Goal: Task Accomplishment & Management: Manage account settings

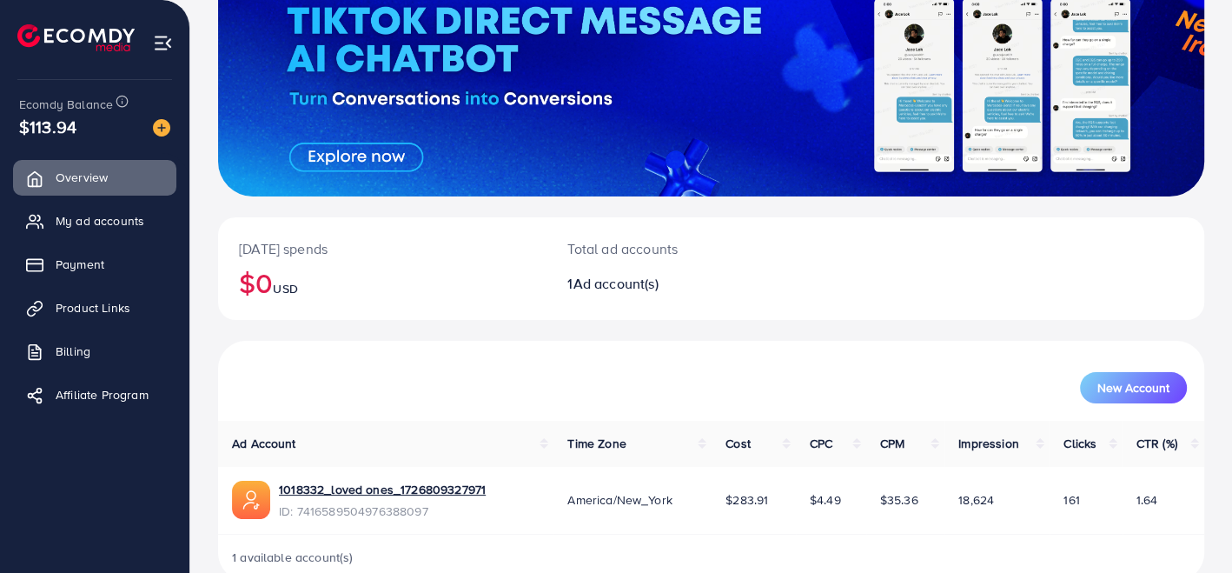
scroll to position [181, 0]
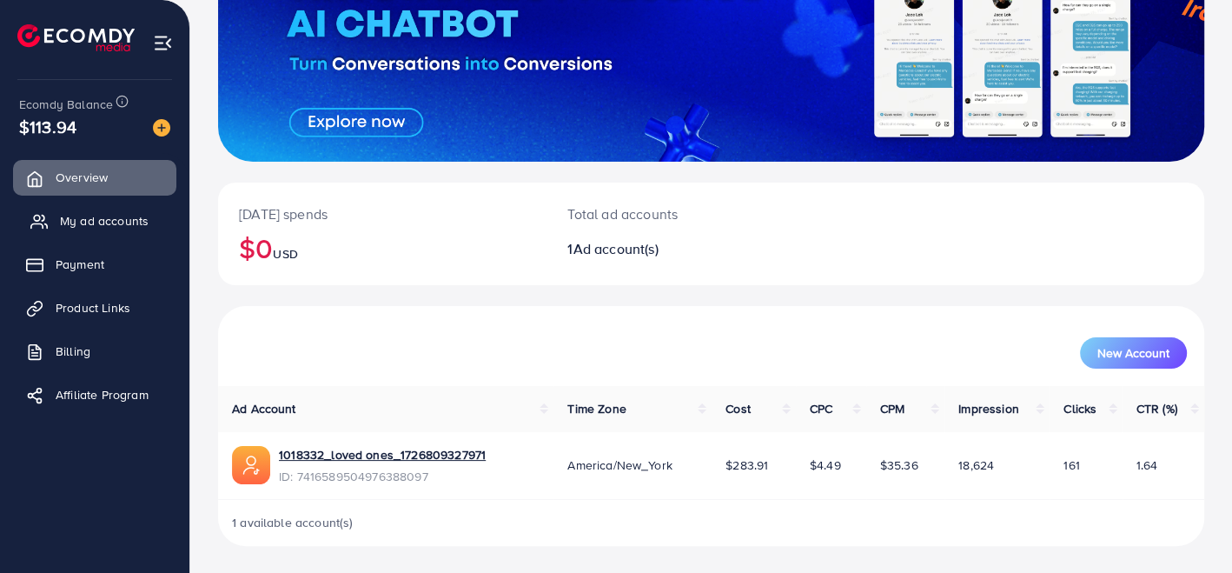
click at [116, 226] on span "My ad accounts" at bounding box center [104, 220] width 89 height 17
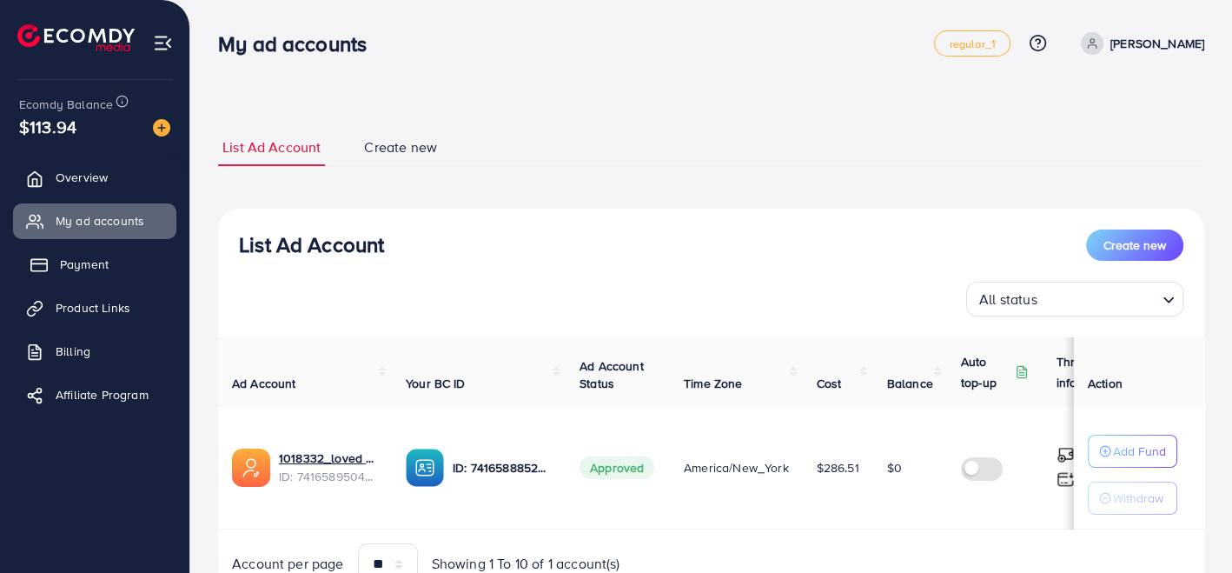
click at [96, 253] on link "Payment" at bounding box center [94, 264] width 163 height 35
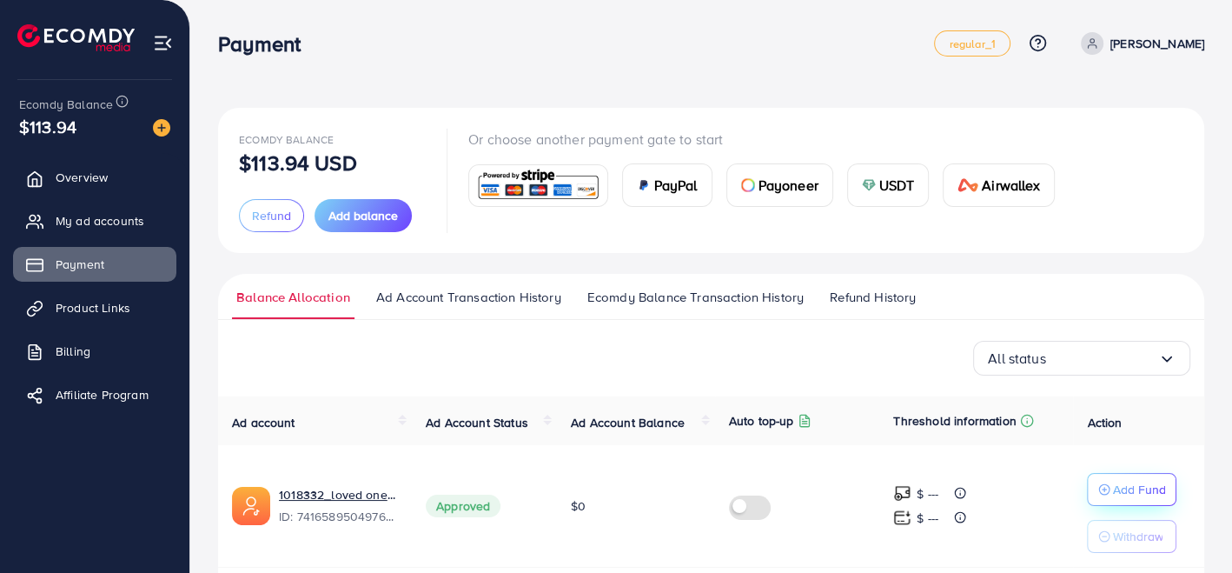
click at [1118, 495] on p "Add Fund" at bounding box center [1139, 489] width 53 height 21
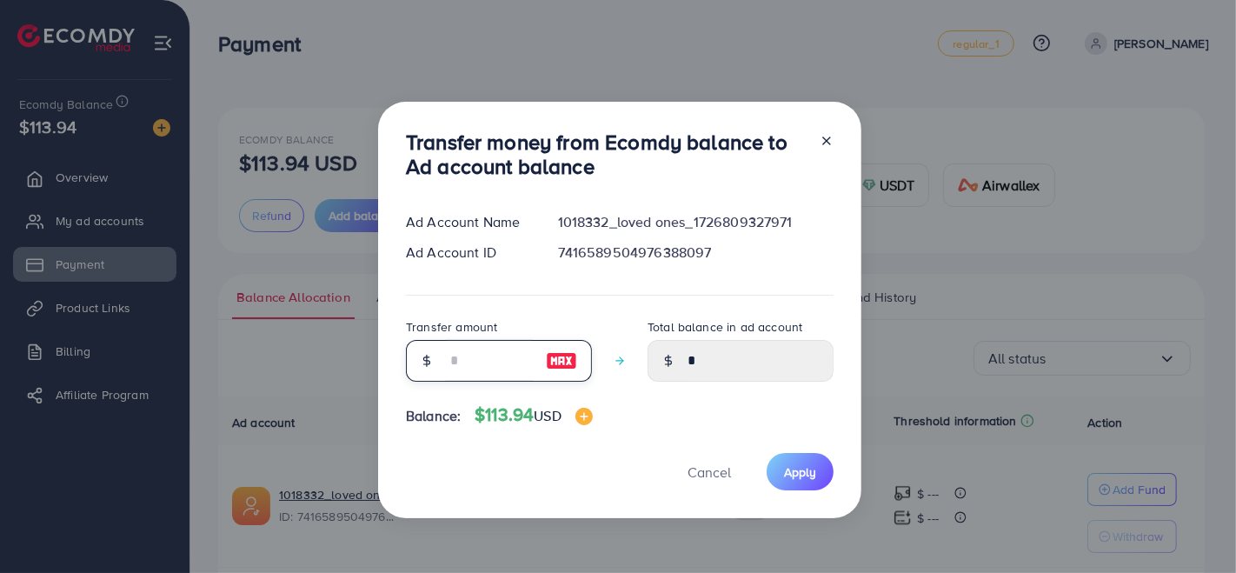
click at [465, 363] on input "number" at bounding box center [489, 361] width 87 height 42
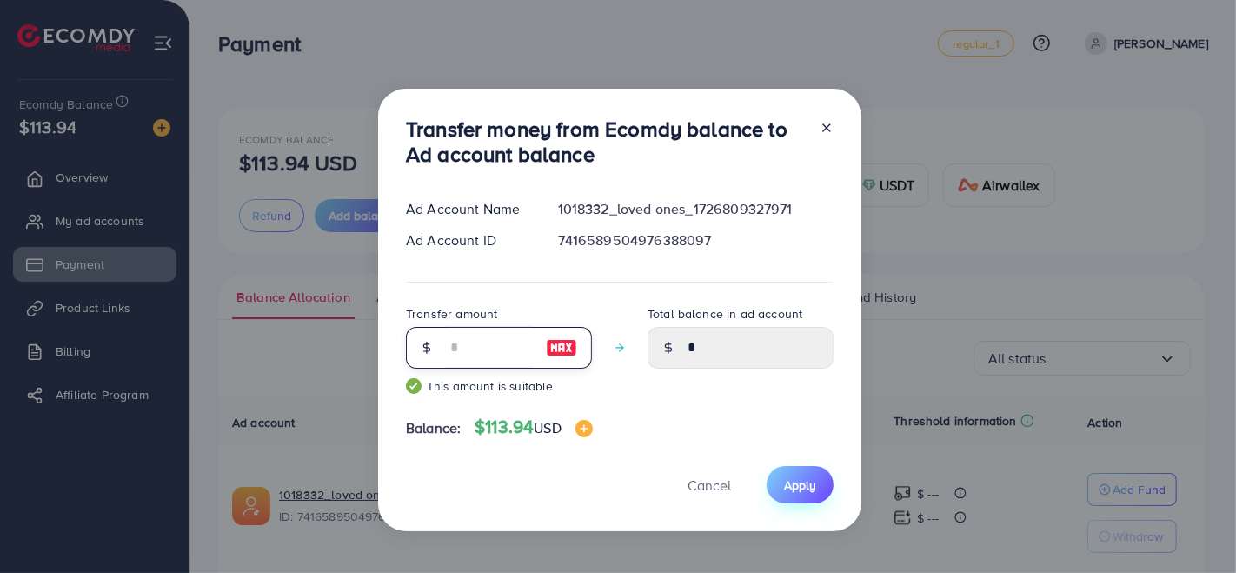
type input "**"
click at [814, 483] on span "Apply" at bounding box center [800, 484] width 32 height 17
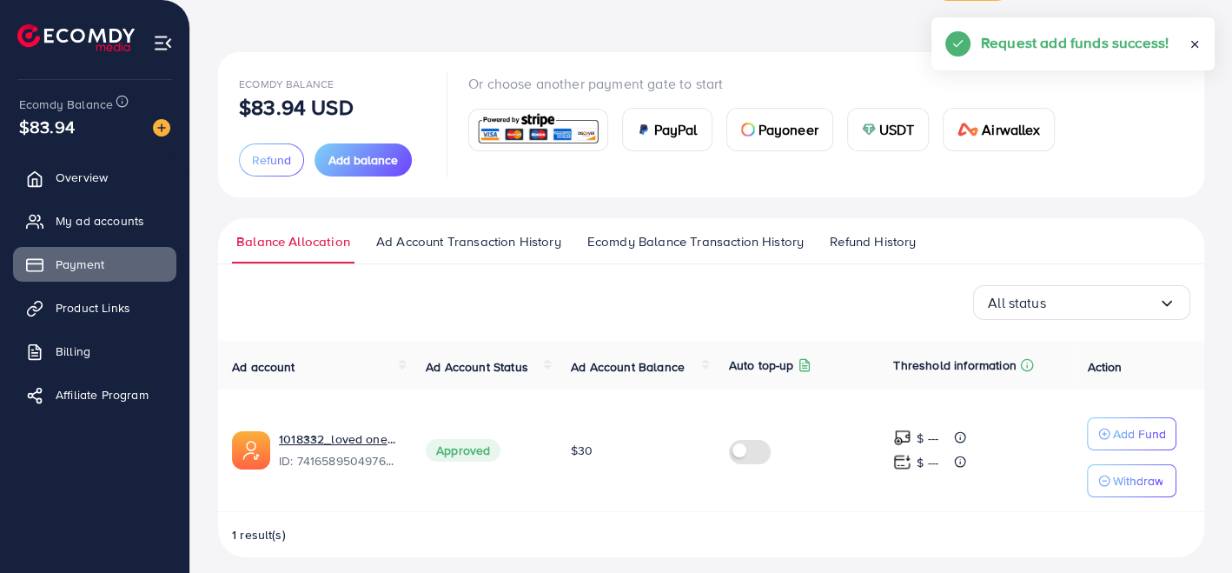
scroll to position [66, 0]
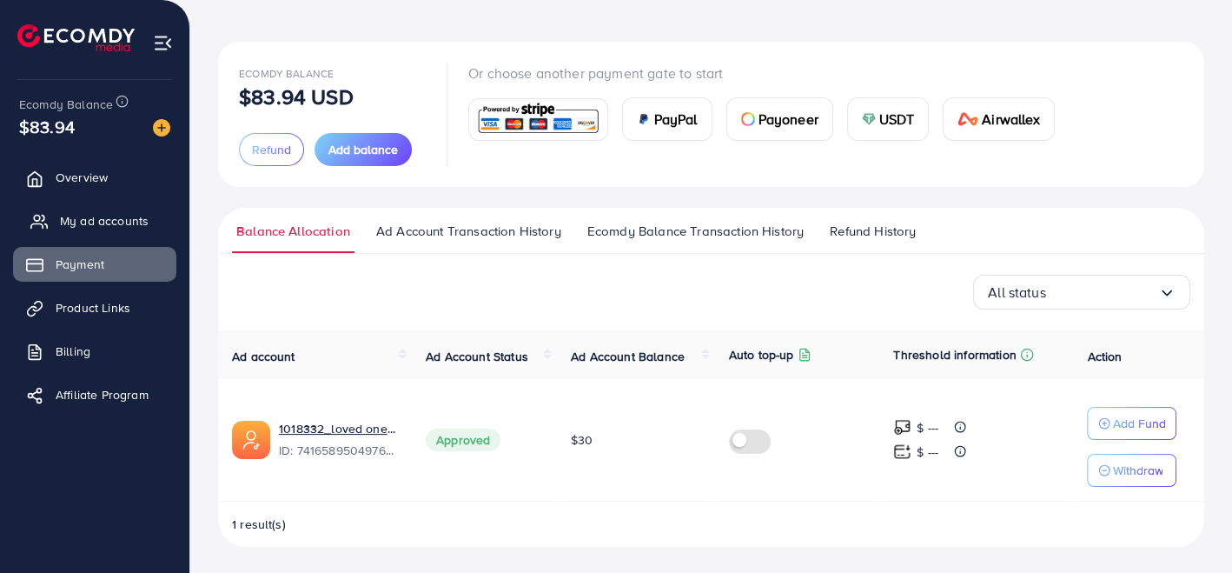
click at [124, 214] on span "My ad accounts" at bounding box center [104, 220] width 89 height 17
